Goal: Information Seeking & Learning: Learn about a topic

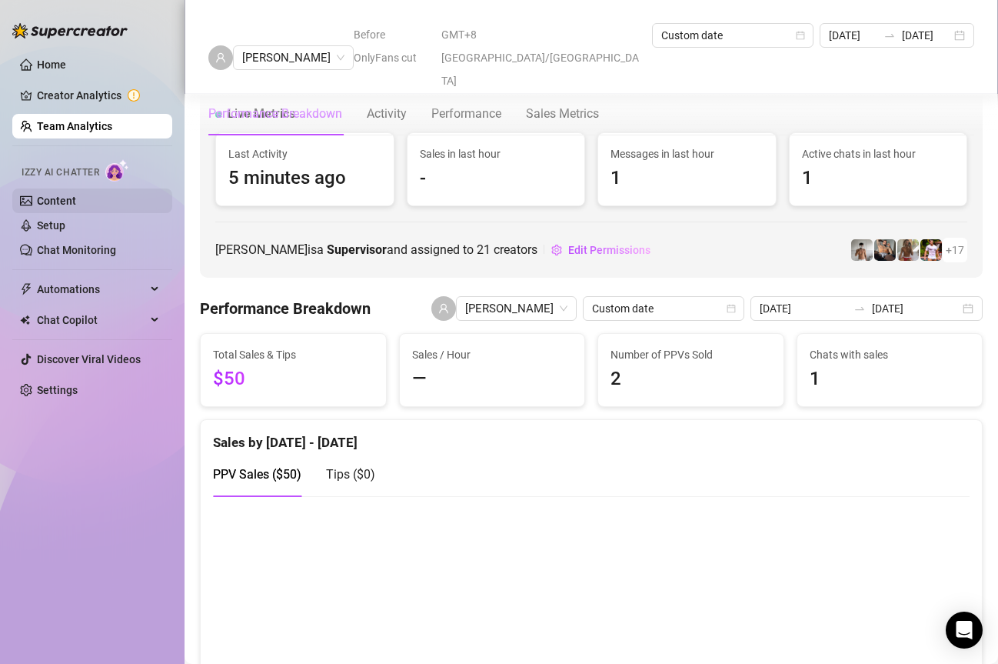
scroll to position [2001, 0]
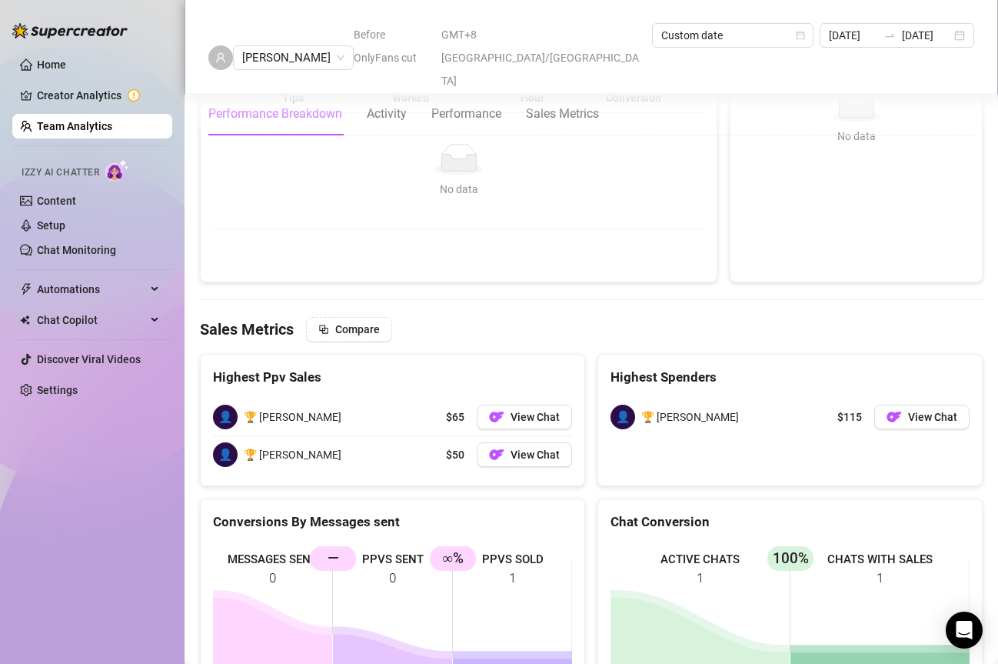
click at [77, 113] on ul "Home Creator Analytics Team Analytics Izzy AI Chatter Content Setup Chat Monito…" at bounding box center [92, 227] width 160 height 362
click at [63, 120] on link "Team Analytics" at bounding box center [74, 126] width 75 height 12
click at [82, 95] on link "Creator Analytics" at bounding box center [98, 95] width 123 height 25
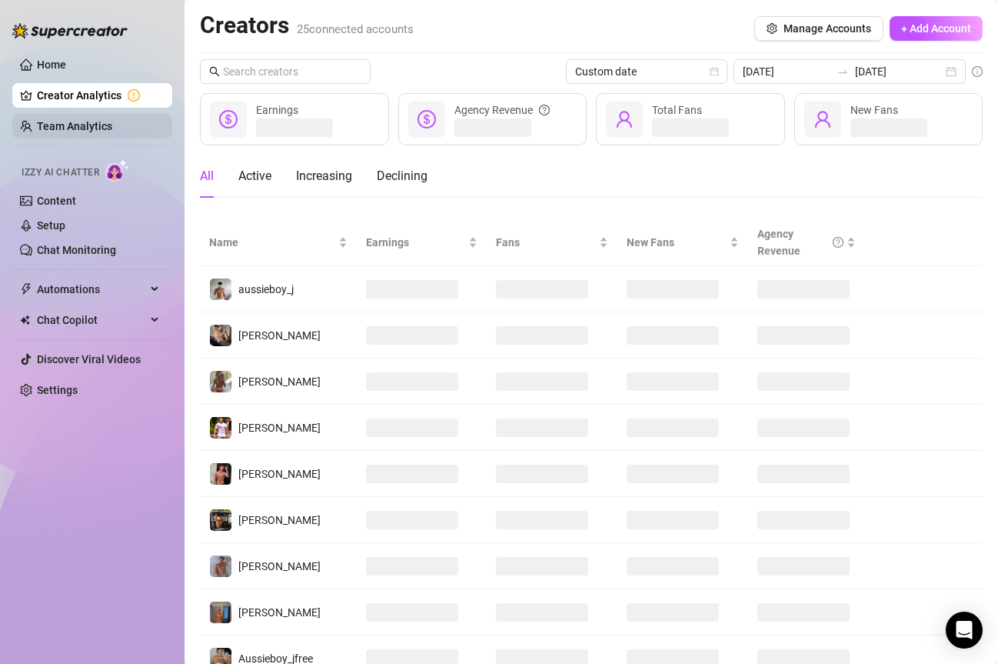
click at [82, 120] on link "Team Analytics" at bounding box center [74, 126] width 75 height 12
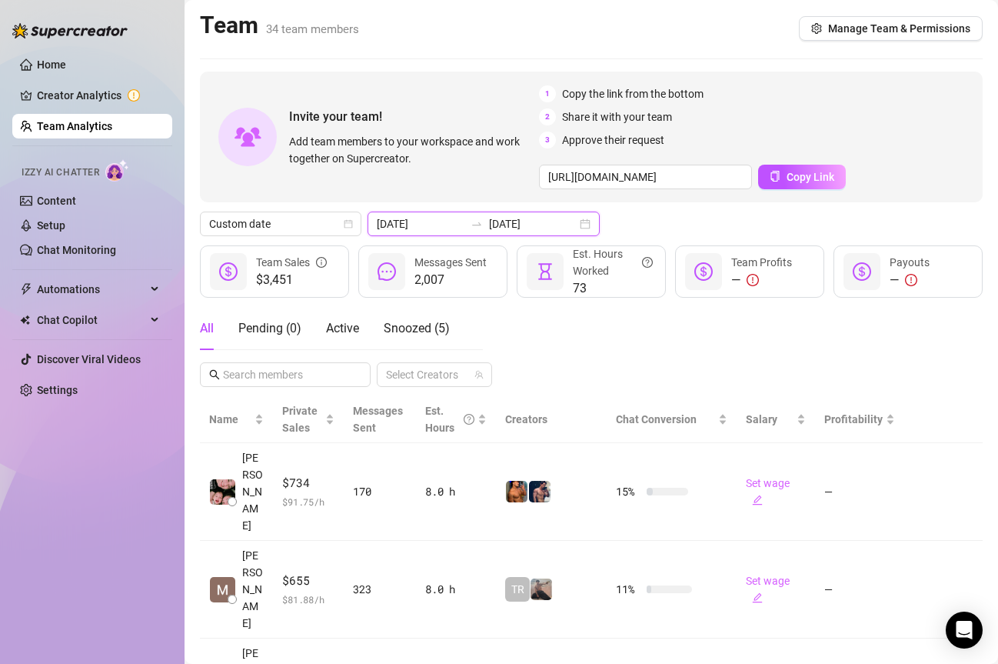
click at [432, 222] on input "[DATE]" at bounding box center [421, 223] width 88 height 17
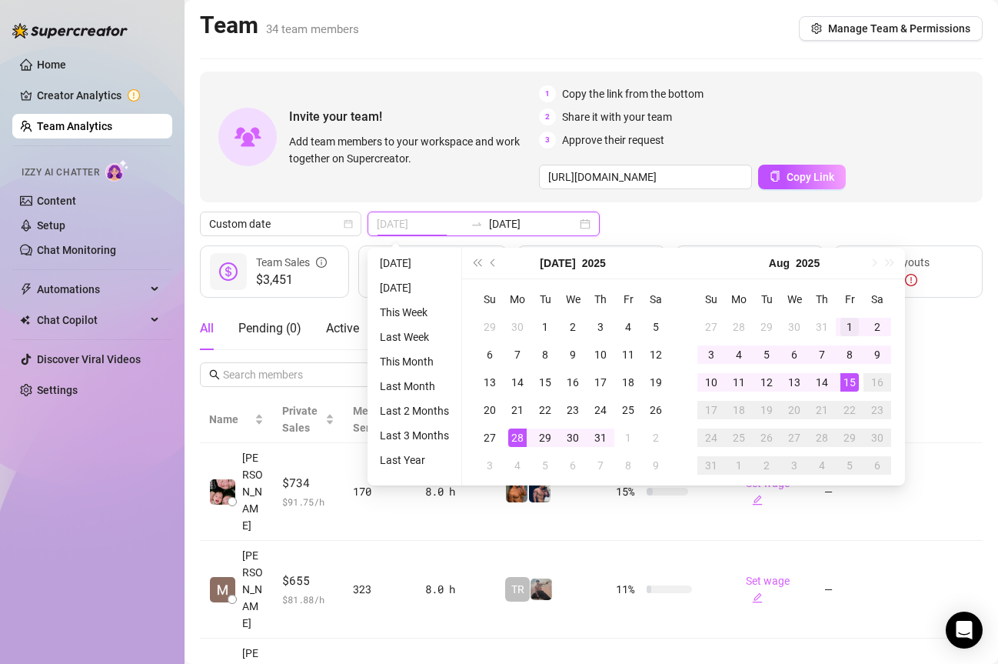
type input "[DATE]"
click at [851, 333] on div "1" at bounding box center [850, 327] width 18 height 18
click at [856, 379] on div "15" at bounding box center [850, 382] width 18 height 18
click at [856, 379] on div "All Pending ( 0 ) Active Snoozed ( 5 ) Select Creators" at bounding box center [591, 347] width 783 height 80
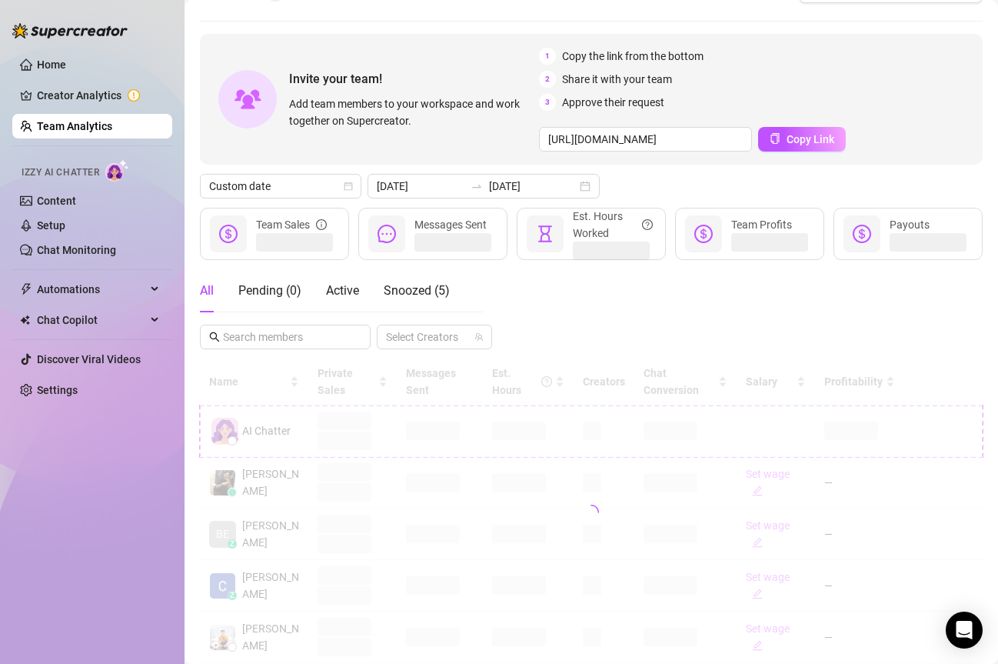
scroll to position [82, 0]
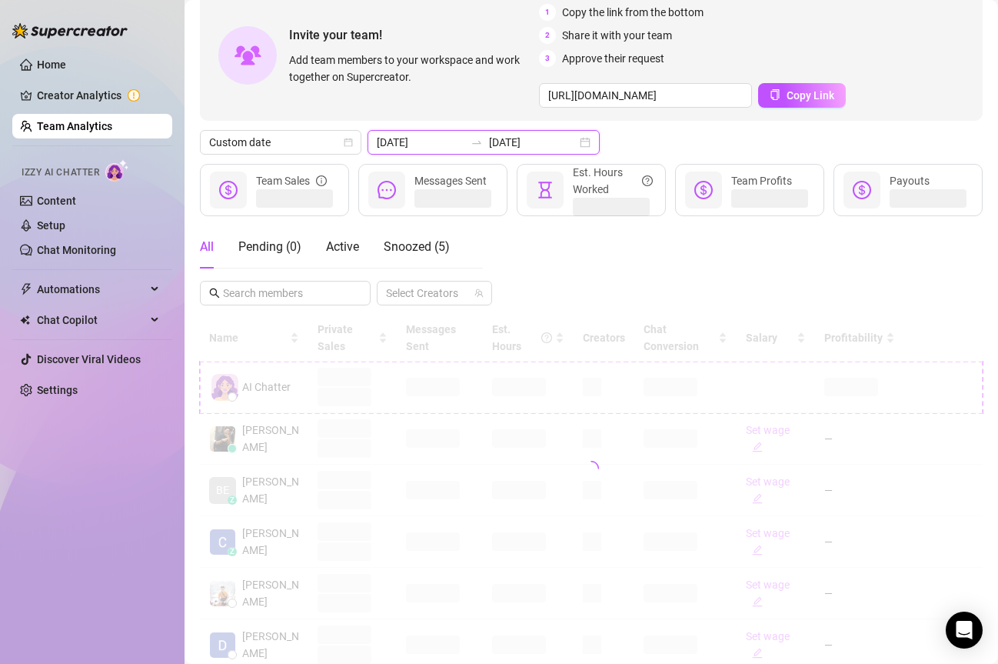
click at [505, 142] on input "[DATE]" at bounding box center [533, 142] width 88 height 17
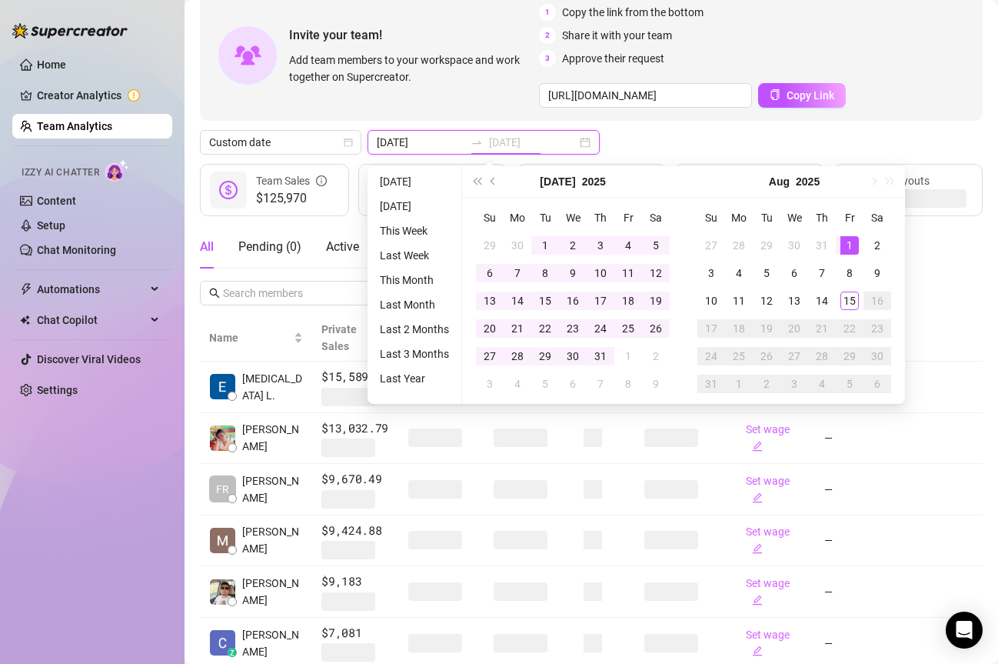
type input "[DATE]"
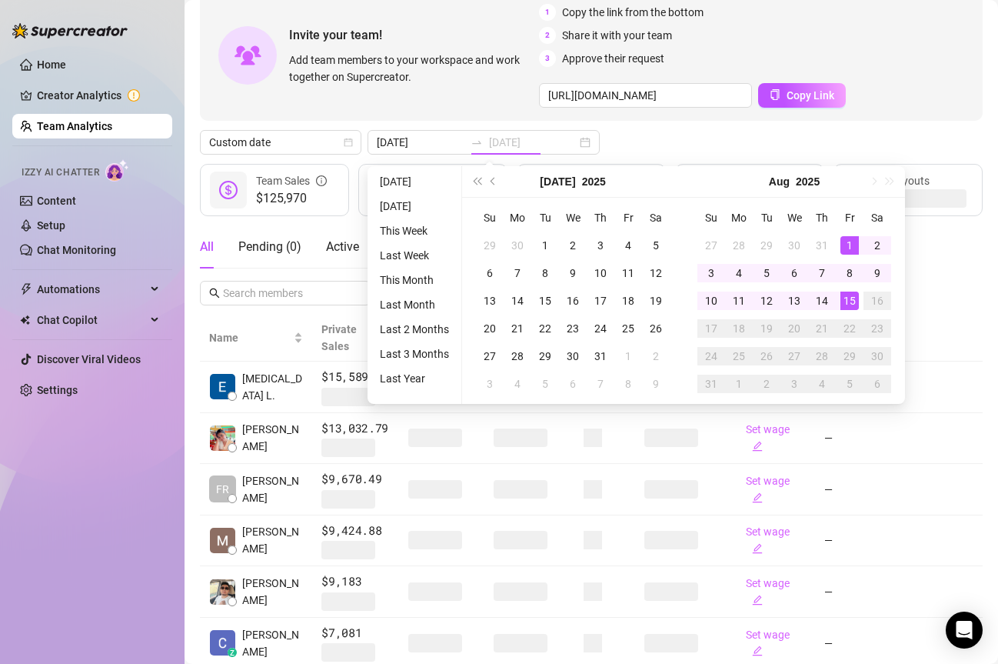
click at [848, 296] on div "15" at bounding box center [850, 301] width 18 height 18
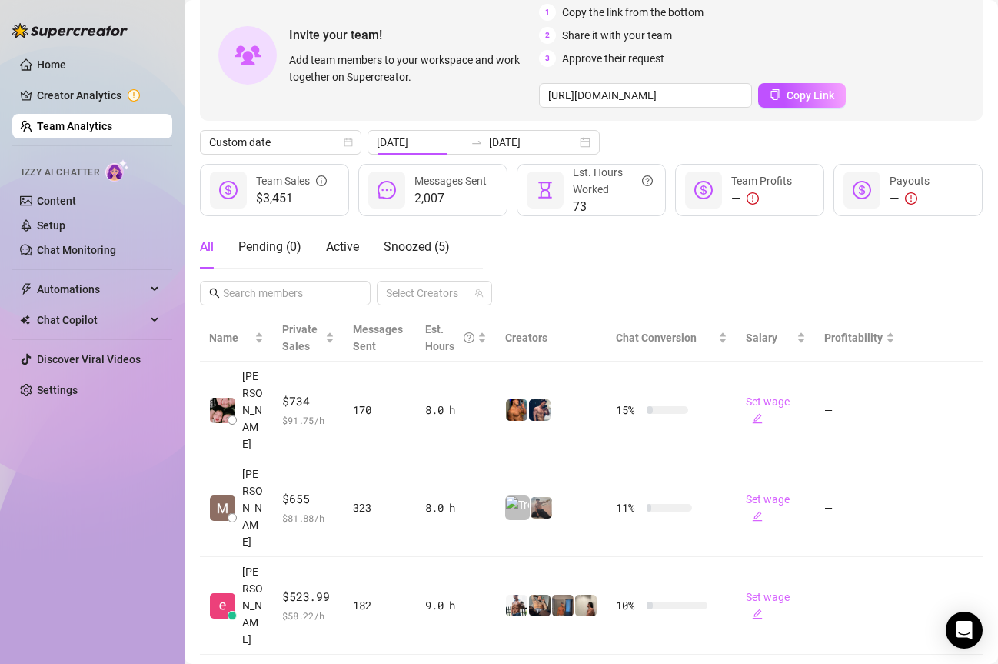
type input "[DATE]"
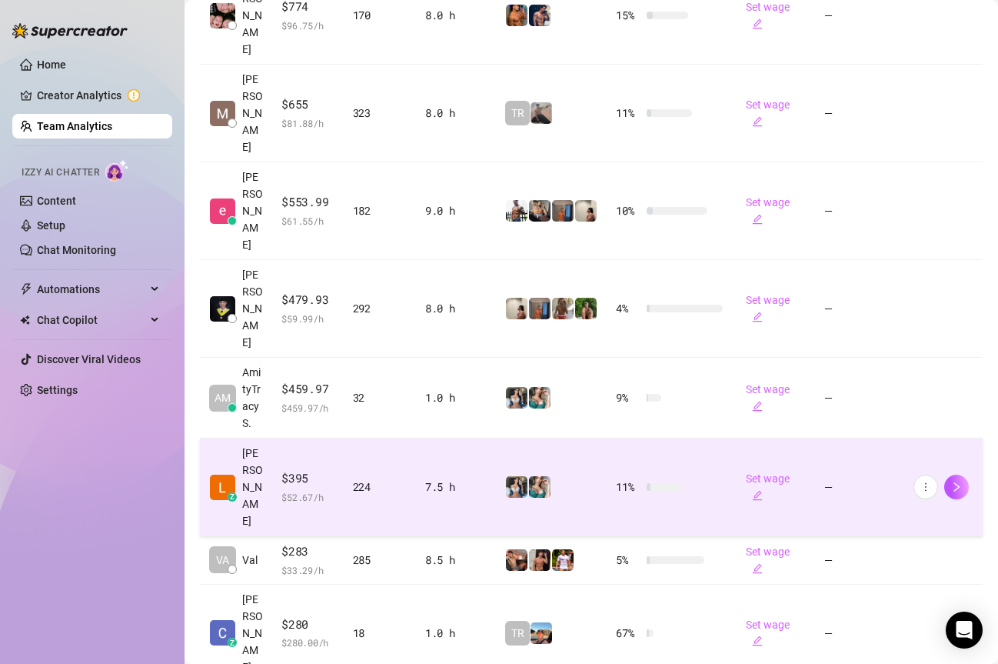
scroll to position [481, 0]
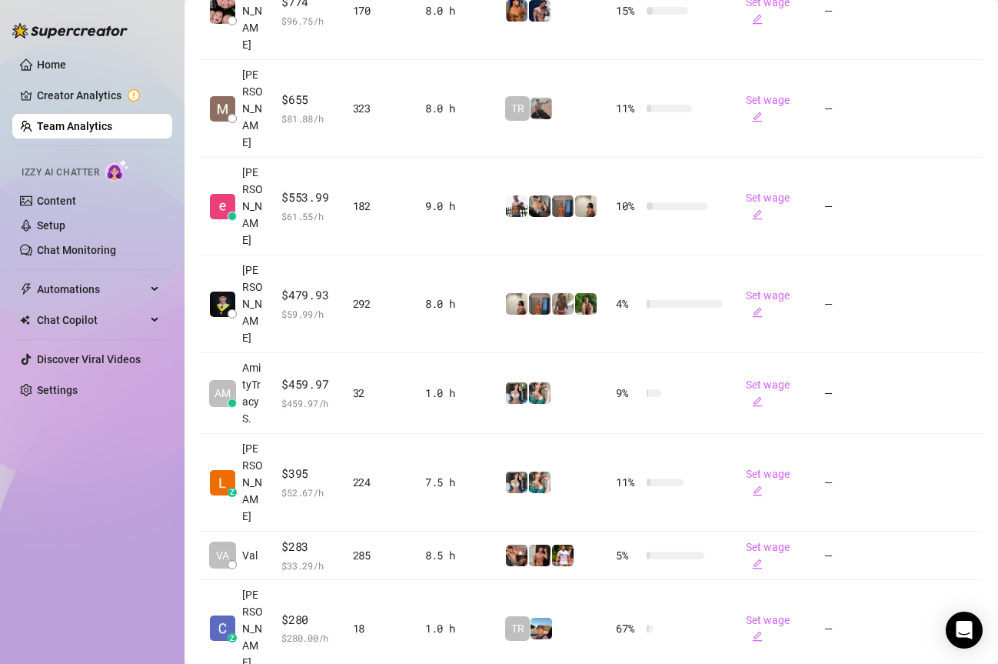
click at [918, 635] on div "Name Private Sales Messages Sent Est. Hours Creators Chat Conversion Salary Pro…" at bounding box center [591, 398] width 783 height 967
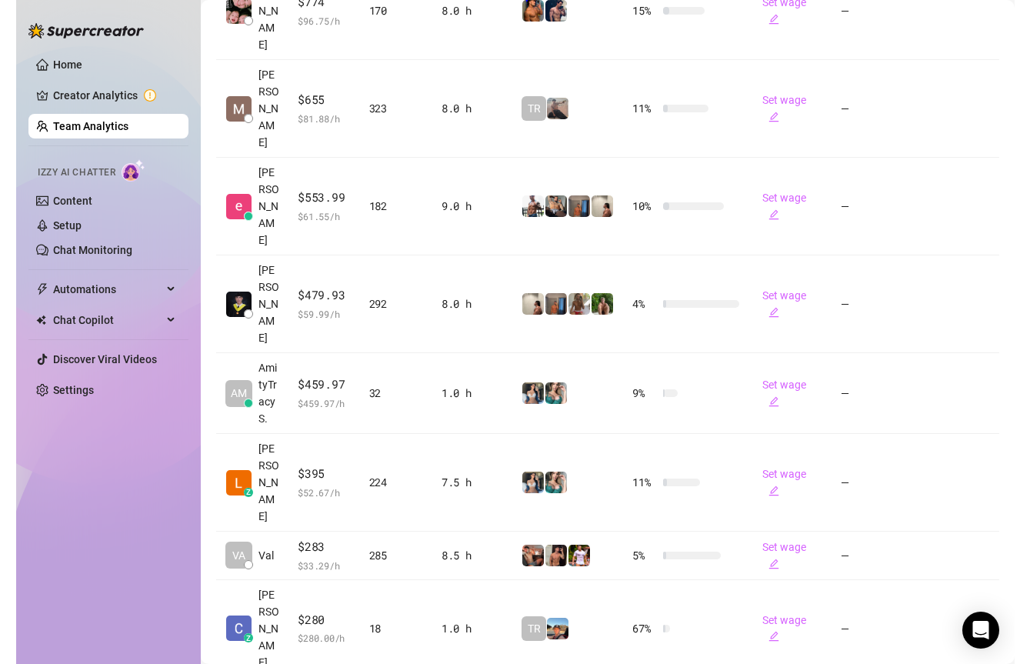
scroll to position [349, 0]
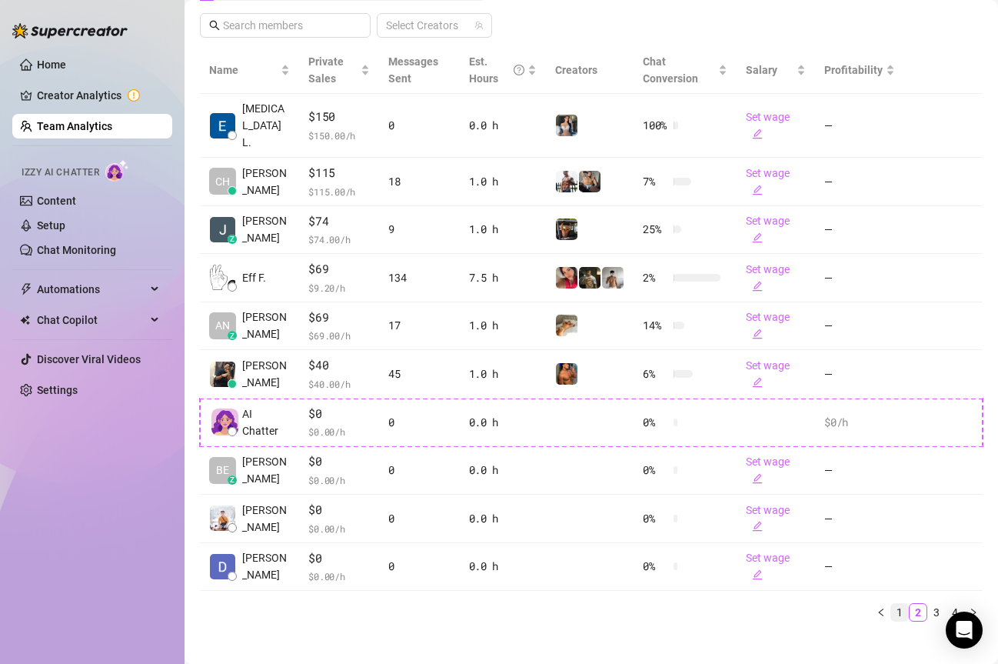
click at [899, 604] on link "1" at bounding box center [899, 612] width 17 height 17
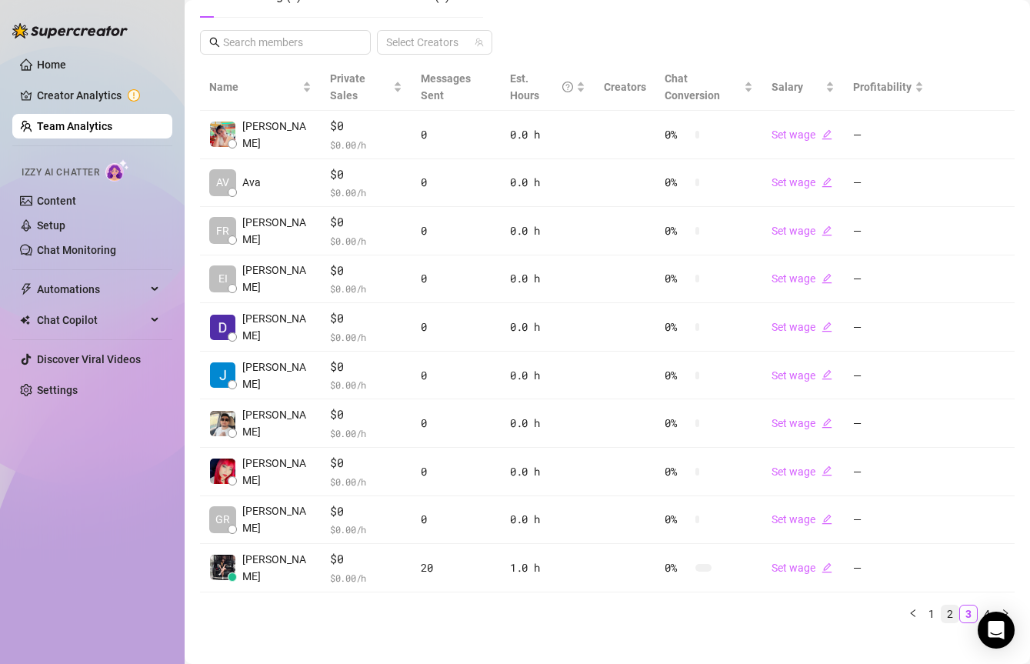
click at [946, 605] on link "2" at bounding box center [949, 613] width 17 height 17
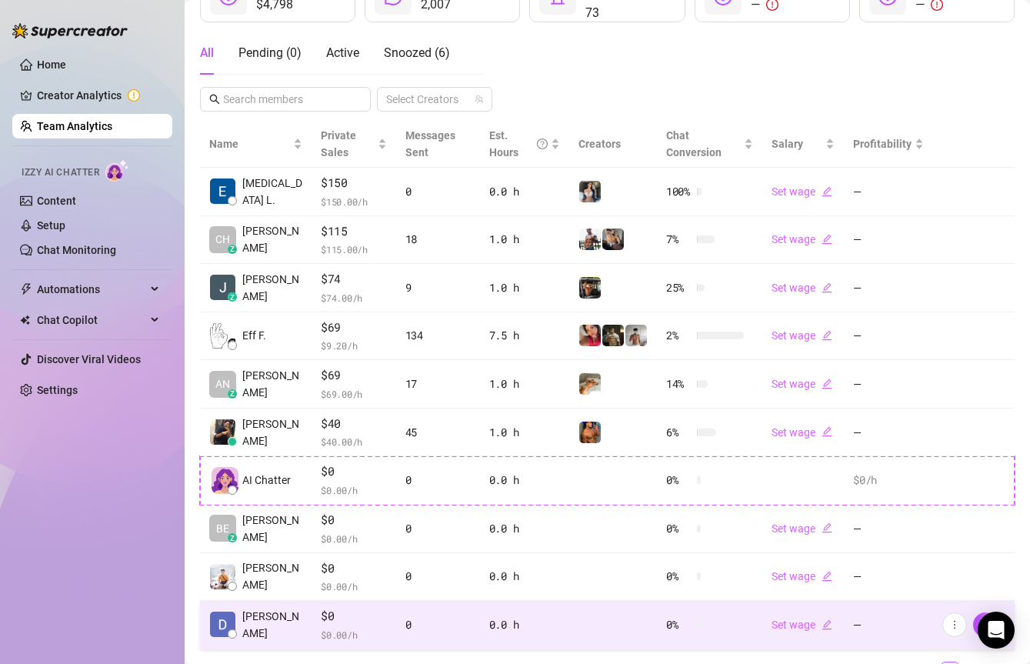
scroll to position [349, 0]
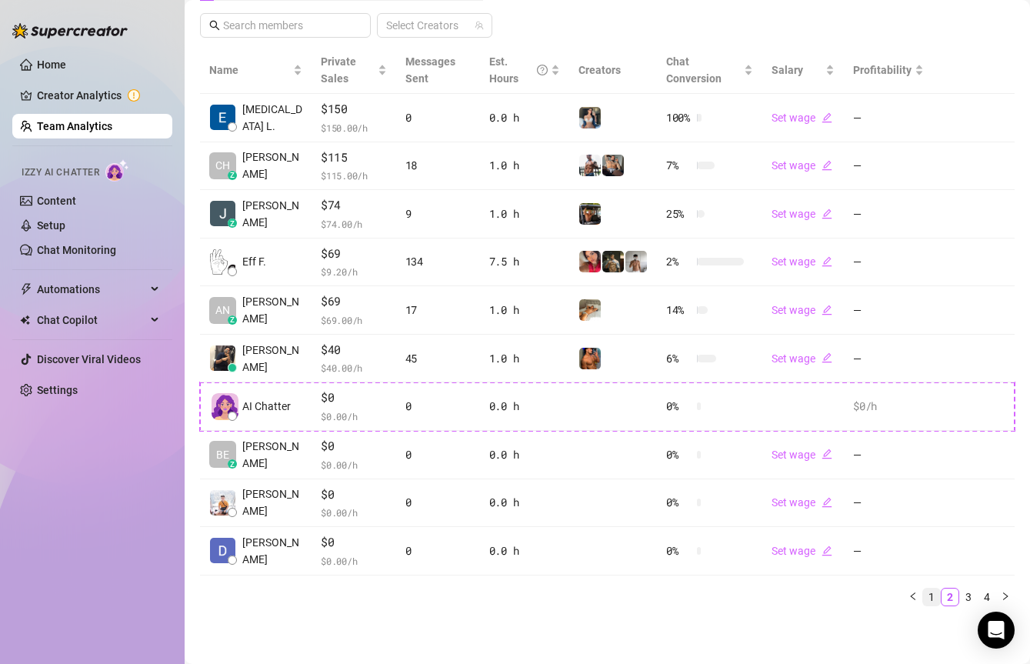
click at [928, 596] on link "1" at bounding box center [931, 596] width 17 height 17
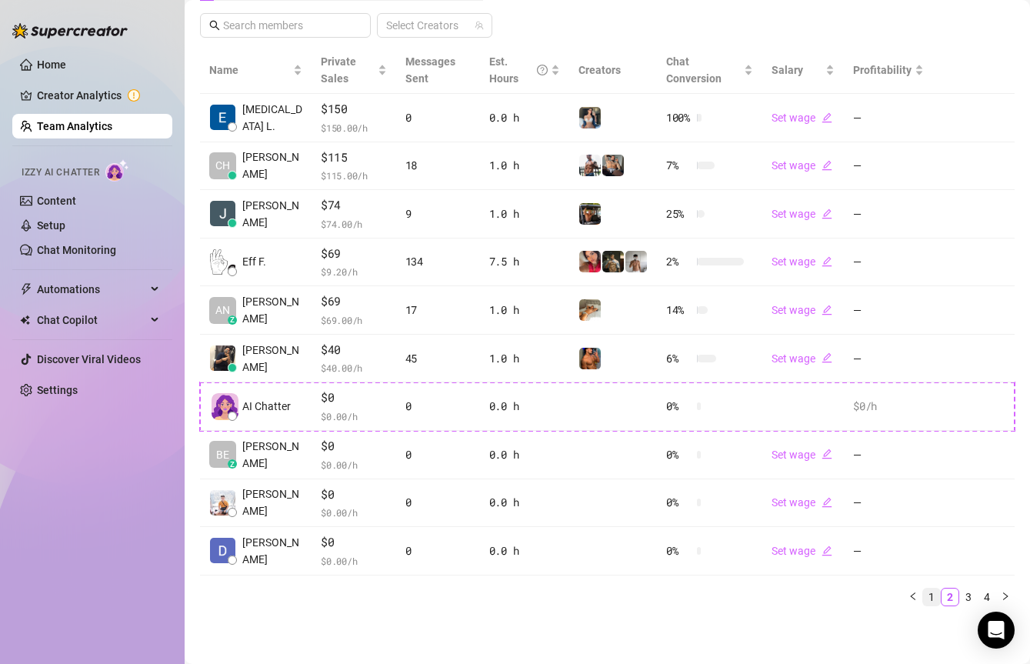
click at [929, 588] on link "1" at bounding box center [931, 596] width 17 height 17
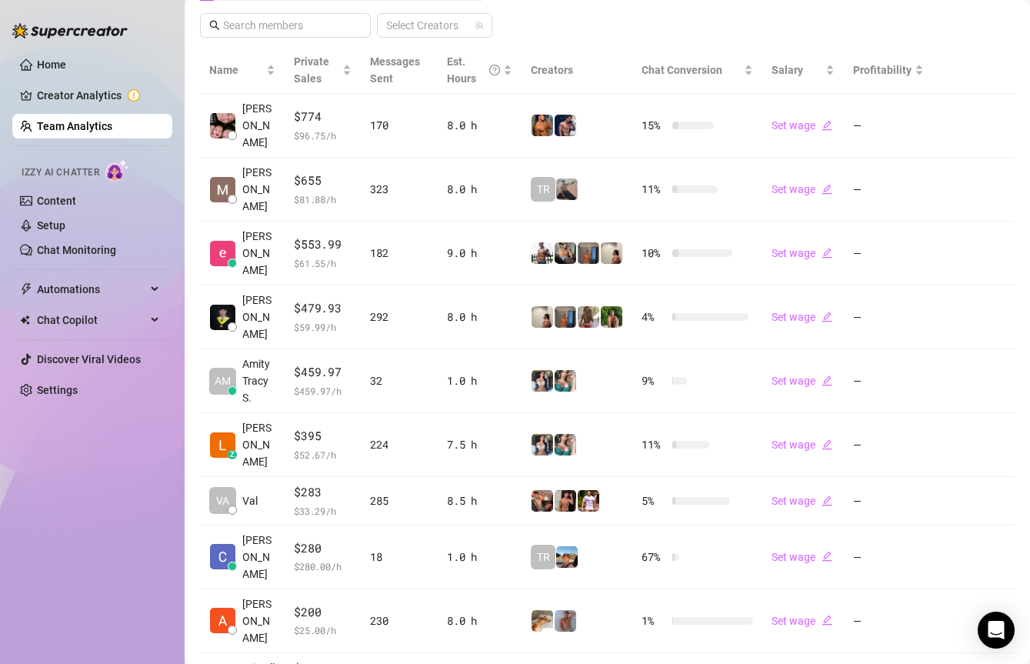
click at [52, 120] on link "Team Analytics" at bounding box center [74, 126] width 75 height 12
click at [52, 122] on link "Team Analytics" at bounding box center [74, 126] width 75 height 12
